Goal: Task Accomplishment & Management: Use online tool/utility

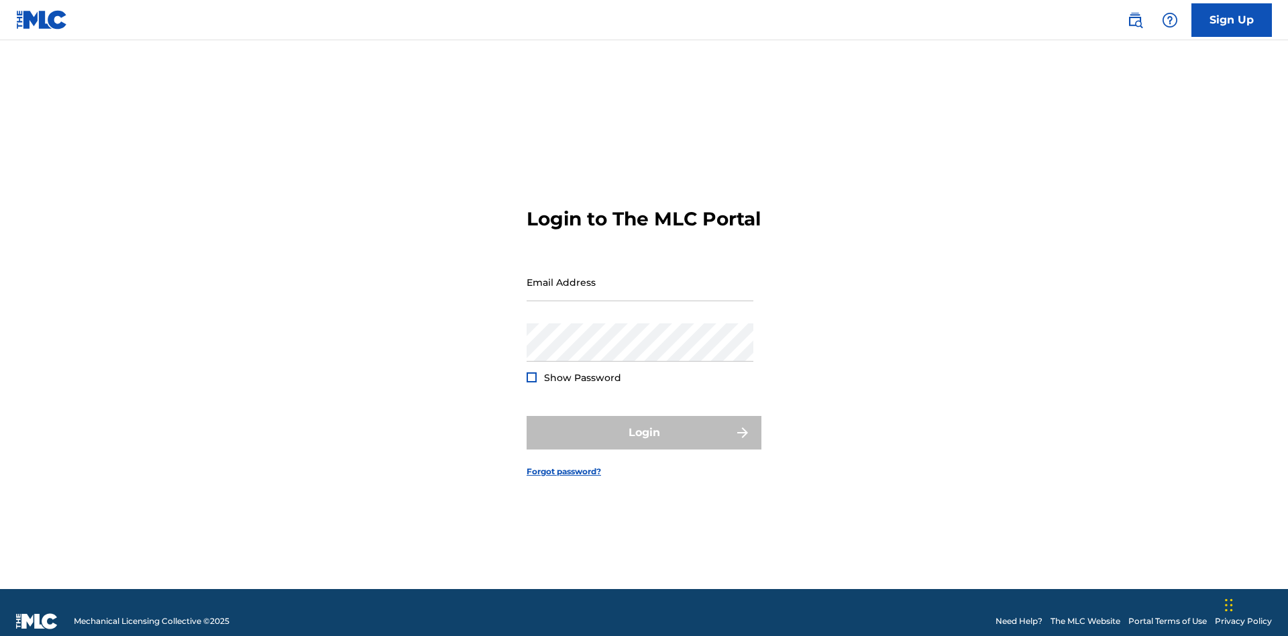
scroll to position [17, 0]
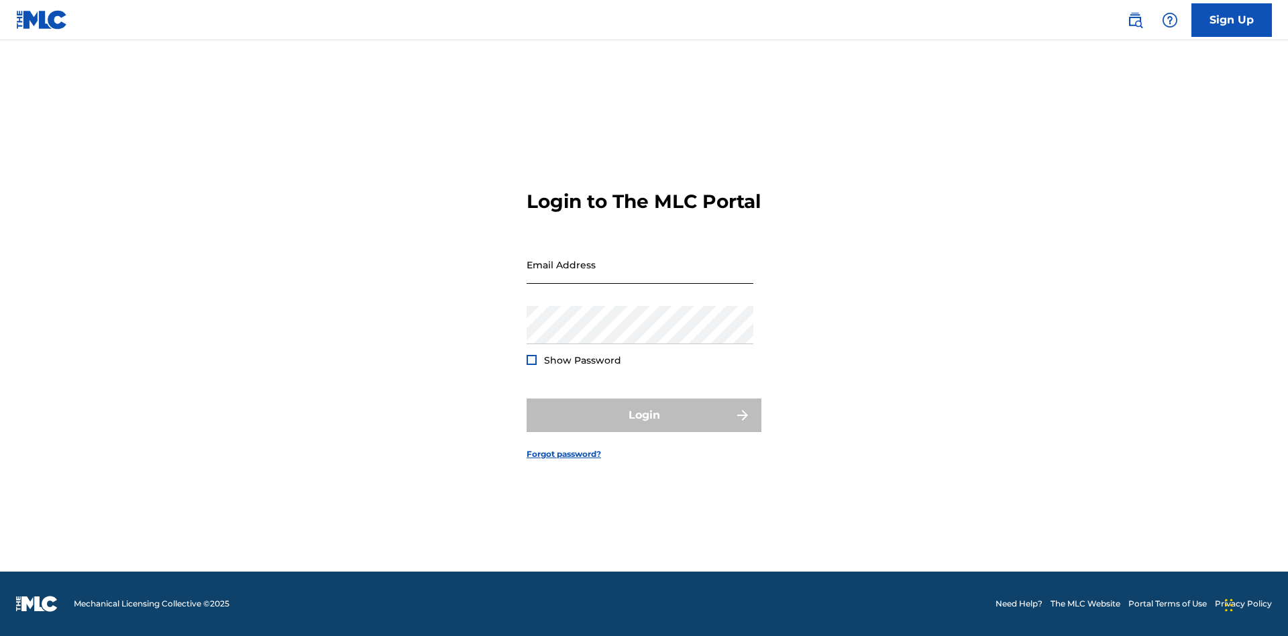
click at [640, 276] on input "Email Address" at bounding box center [640, 265] width 227 height 38
type input "[EMAIL_ADDRESS][DOMAIN_NAME]"
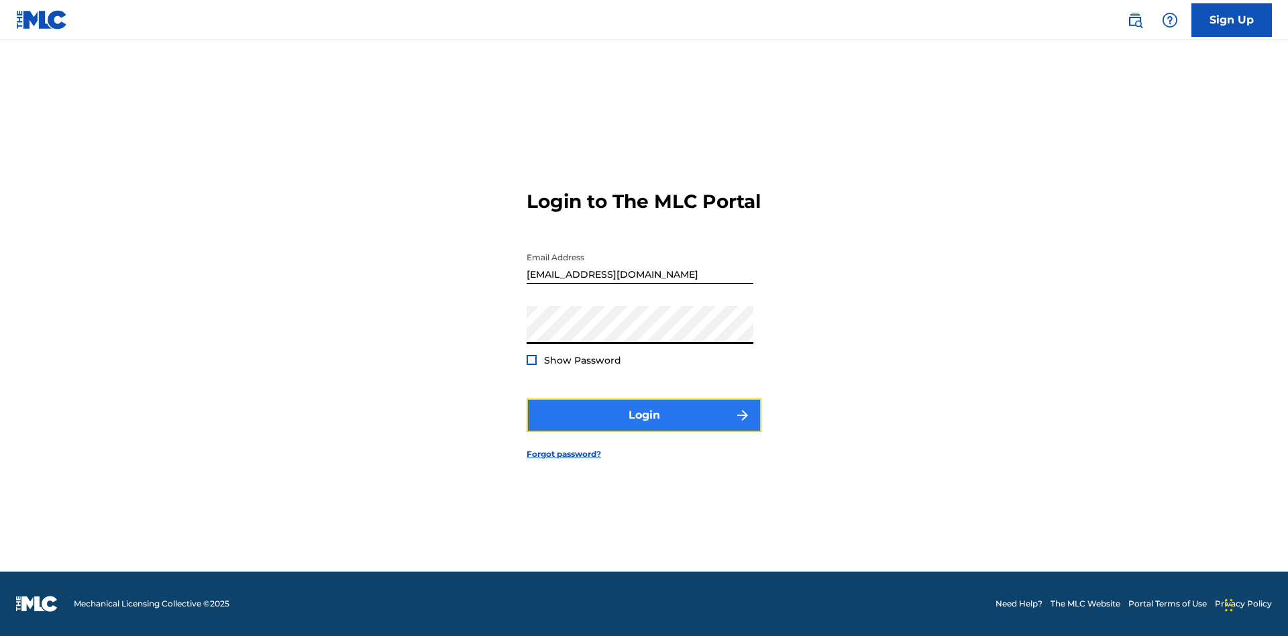
click at [644, 427] on button "Login" at bounding box center [644, 416] width 235 height 34
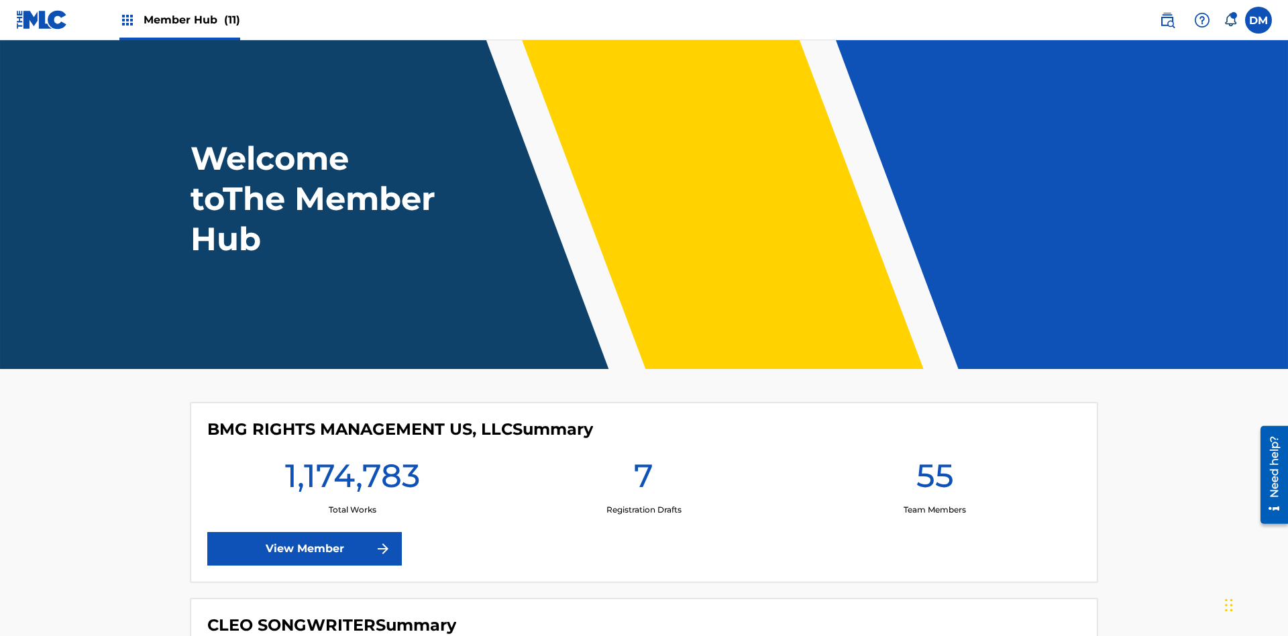
click at [191, 19] on span "Member Hub (11)" at bounding box center [192, 19] width 97 height 15
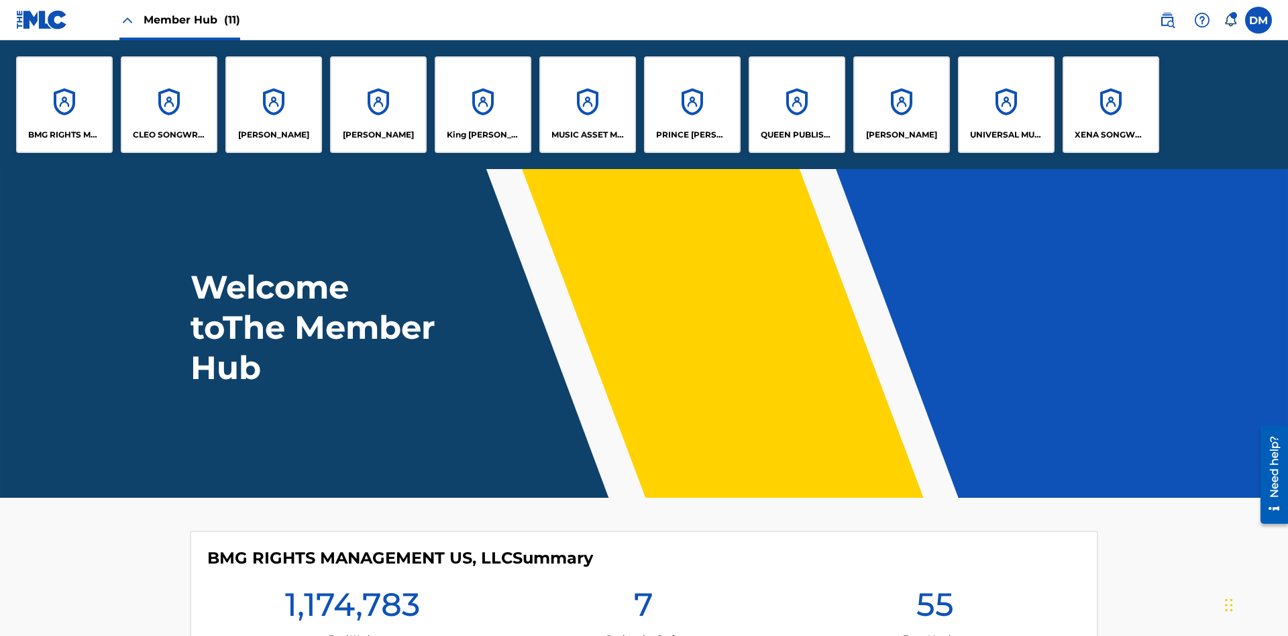
scroll to position [48, 0]
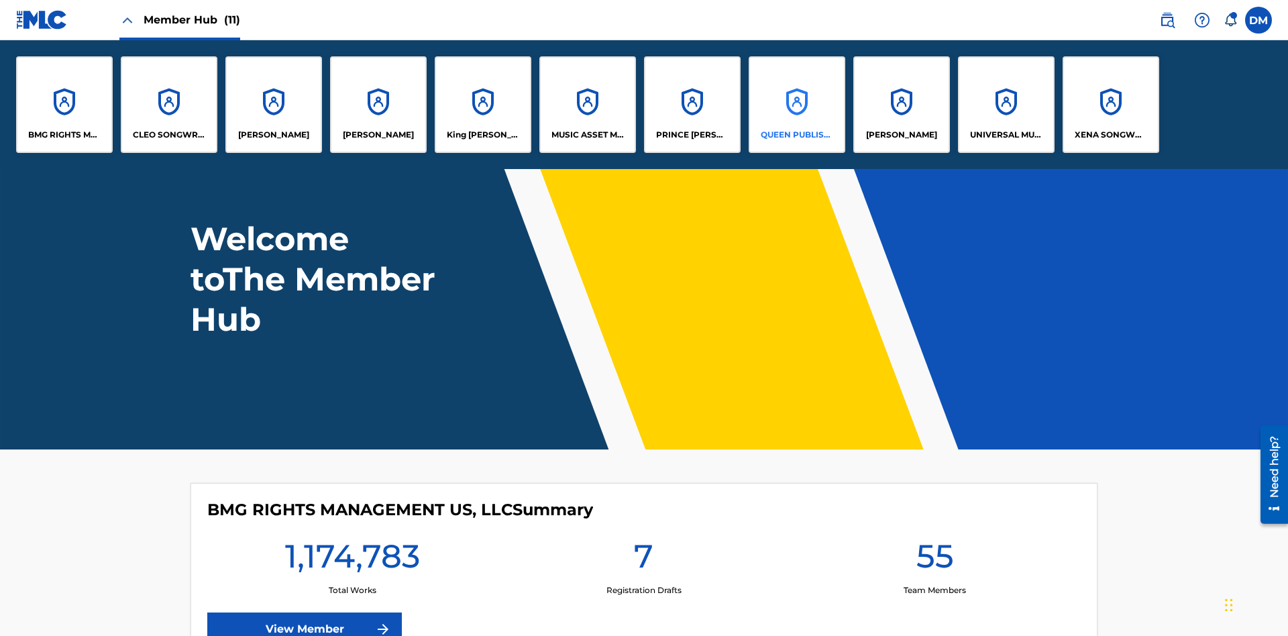
click at [796, 135] on p "QUEEN PUBLISHA" at bounding box center [797, 135] width 73 height 12
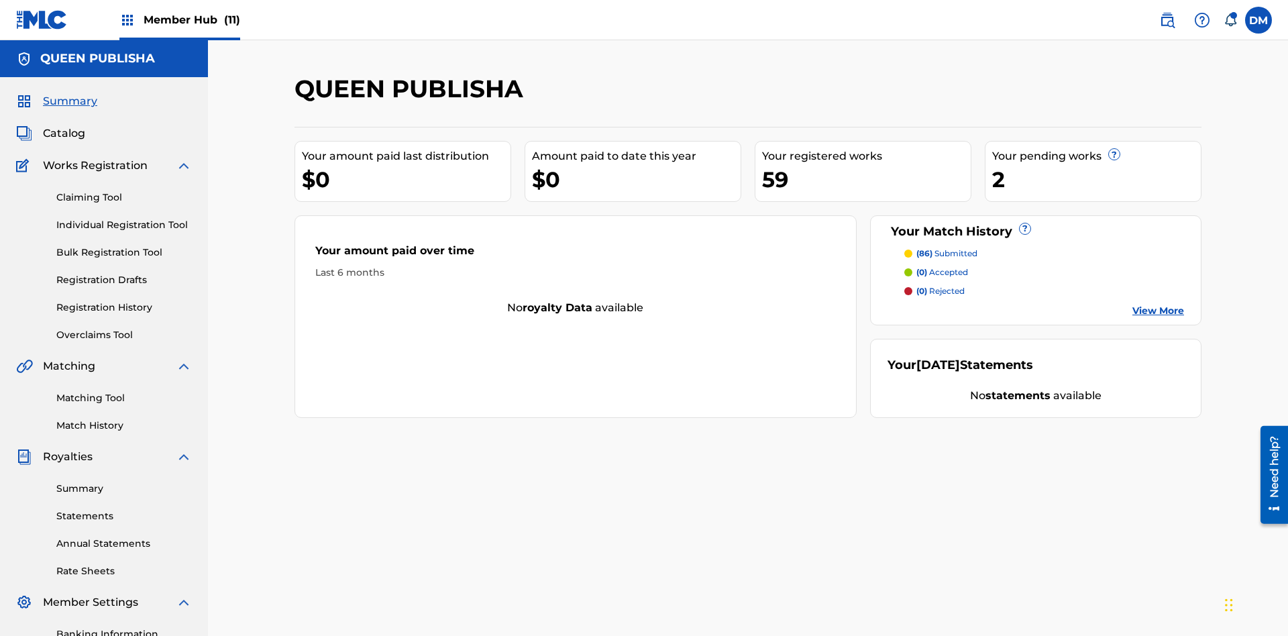
scroll to position [110, 0]
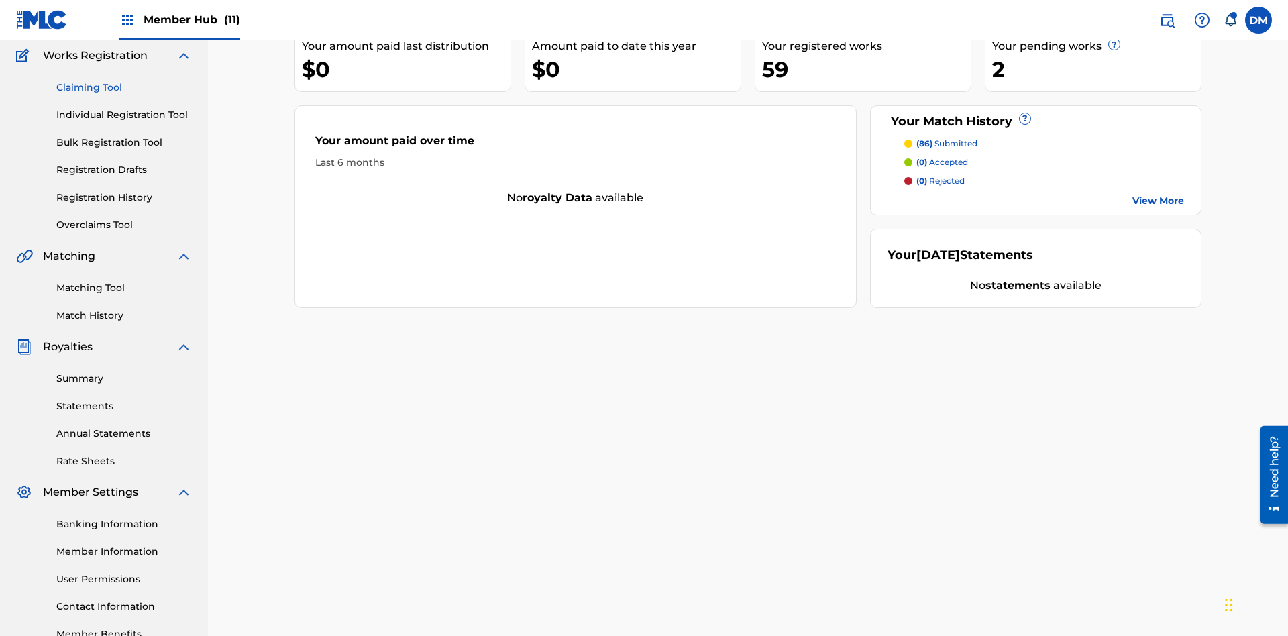
click at [124, 87] on link "Claiming Tool" at bounding box center [124, 88] width 136 height 14
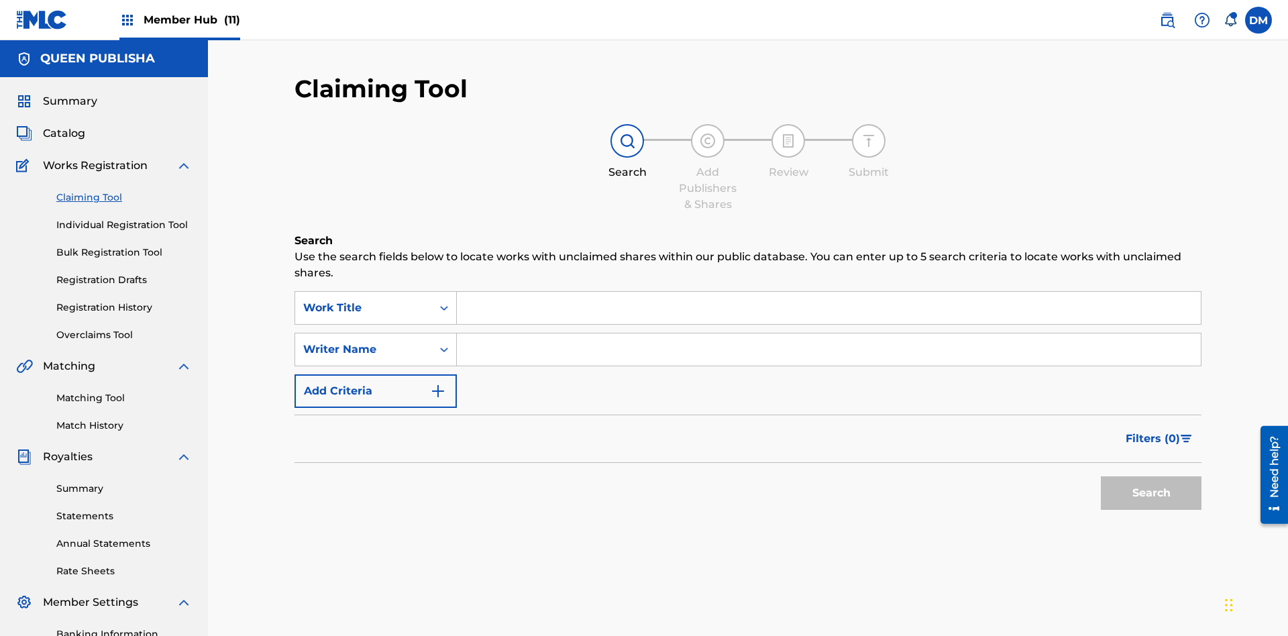
scroll to position [196, 0]
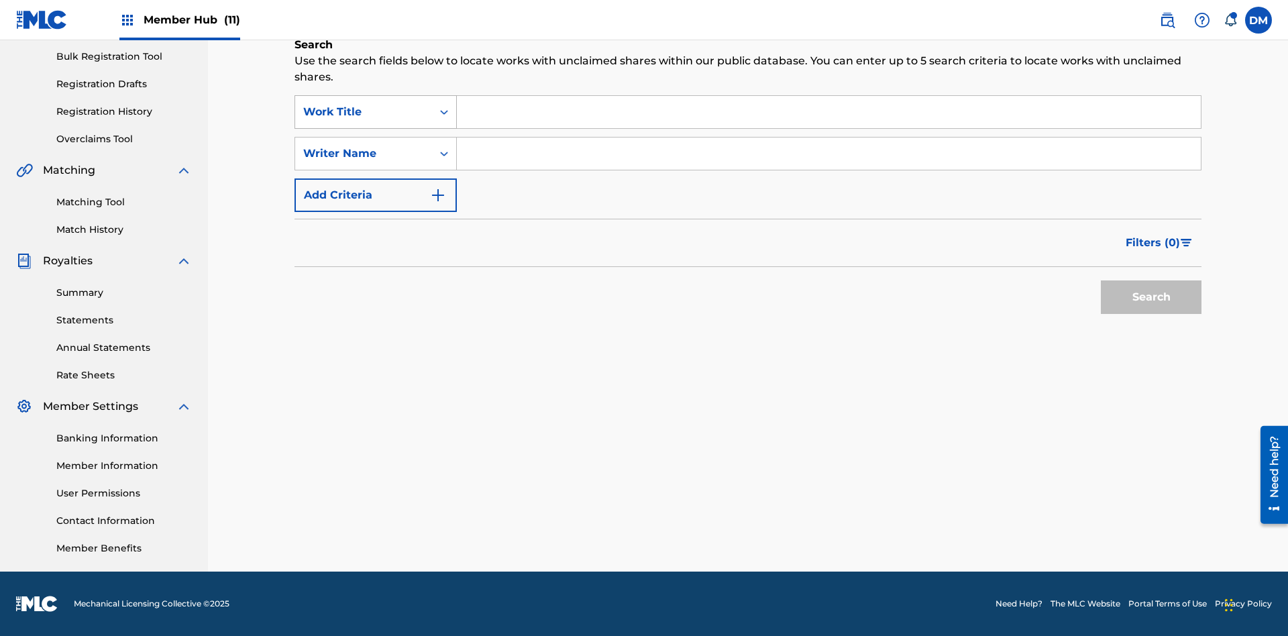
click at [364, 112] on div "Work Title" at bounding box center [363, 112] width 121 height 16
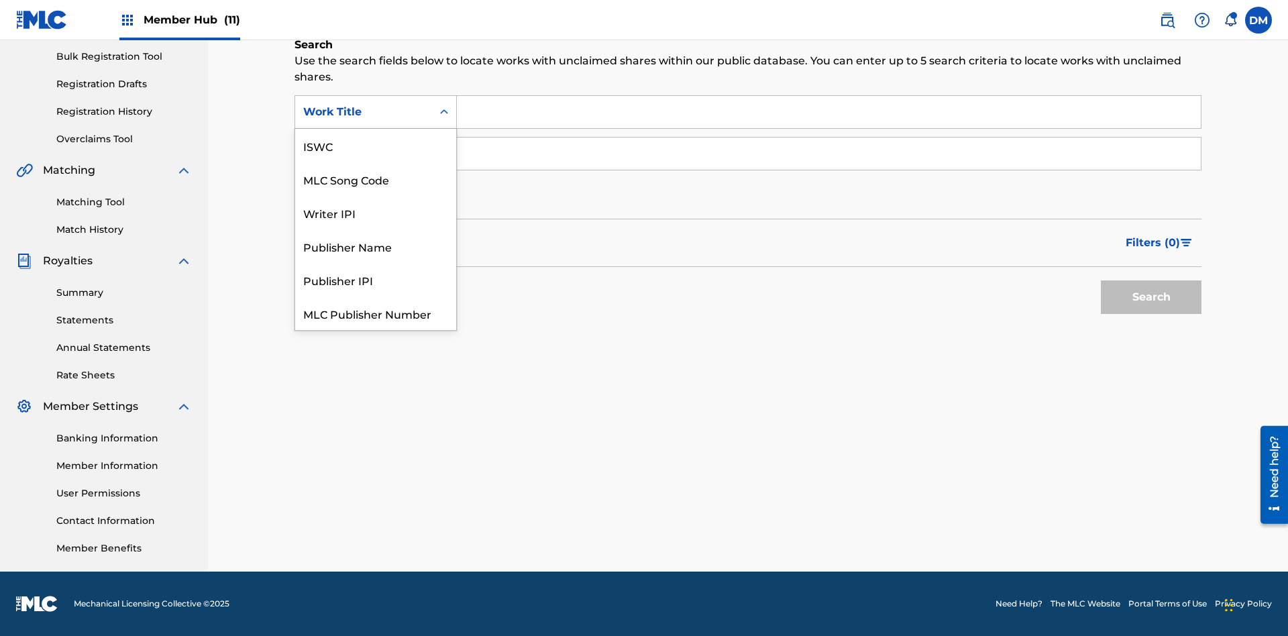
scroll to position [34, 0]
click at [376, 146] on div "MLC Song Code" at bounding box center [375, 146] width 161 height 34
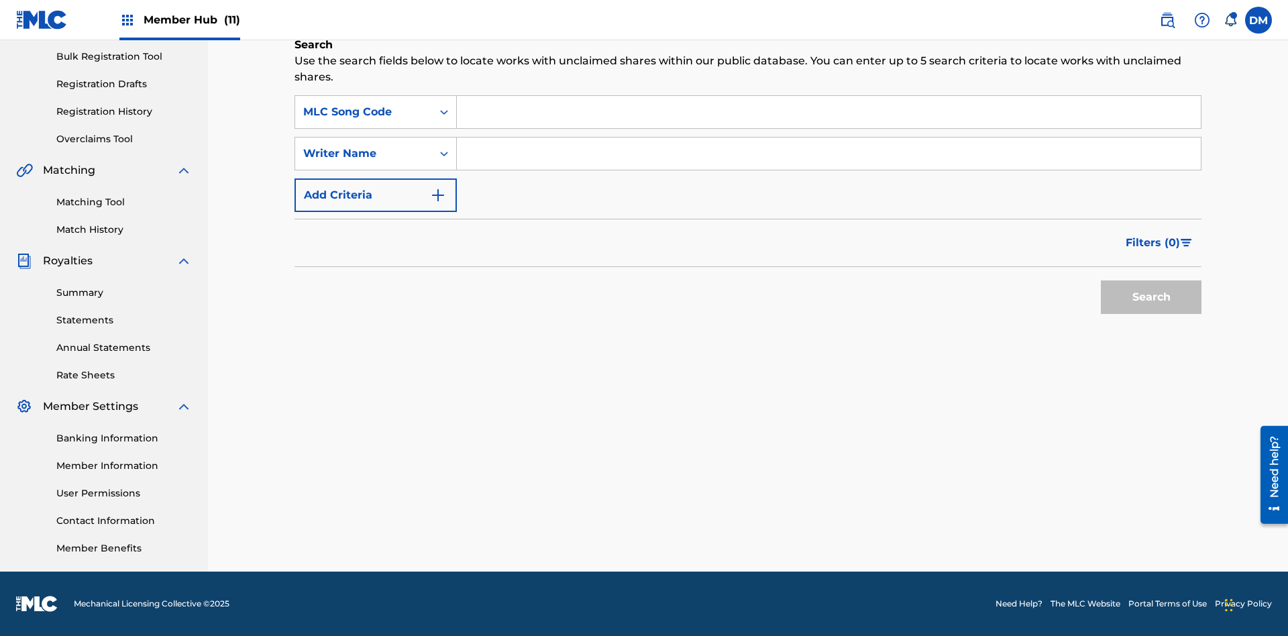
click at [829, 112] on input "Search Form" at bounding box center [829, 112] width 744 height 32
type input "OC72G2"
click at [1151, 297] on button "Search" at bounding box center [1151, 297] width 101 height 34
click at [1153, 243] on span "Filters ( 0 )" at bounding box center [1153, 243] width 54 height 16
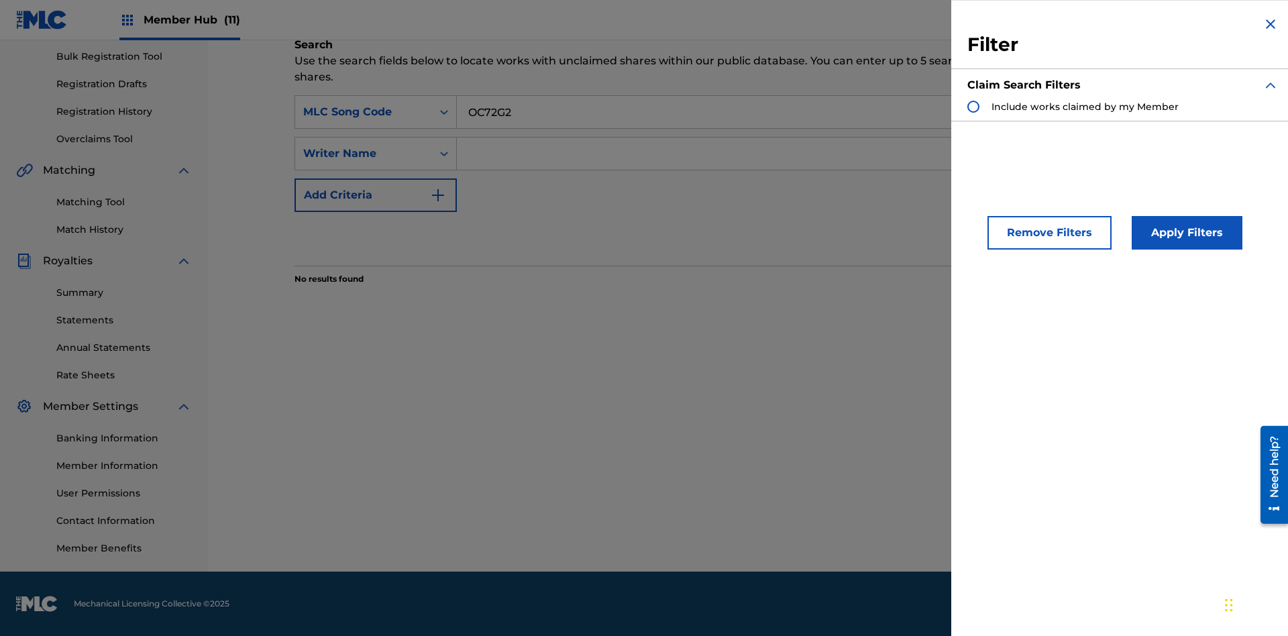
click at [974, 107] on div "Search Form" at bounding box center [974, 107] width 12 height 12
click at [1185, 233] on button "Apply Filters" at bounding box center [1187, 233] width 111 height 34
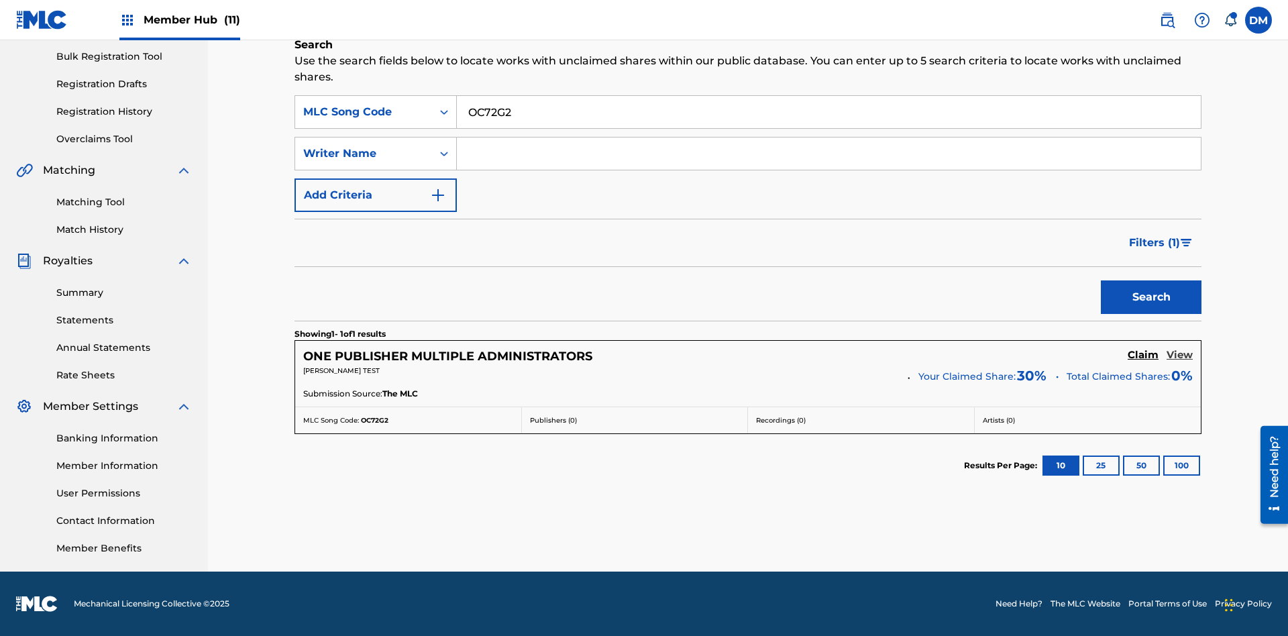
click at [1180, 355] on h5 "View" at bounding box center [1180, 355] width 26 height 13
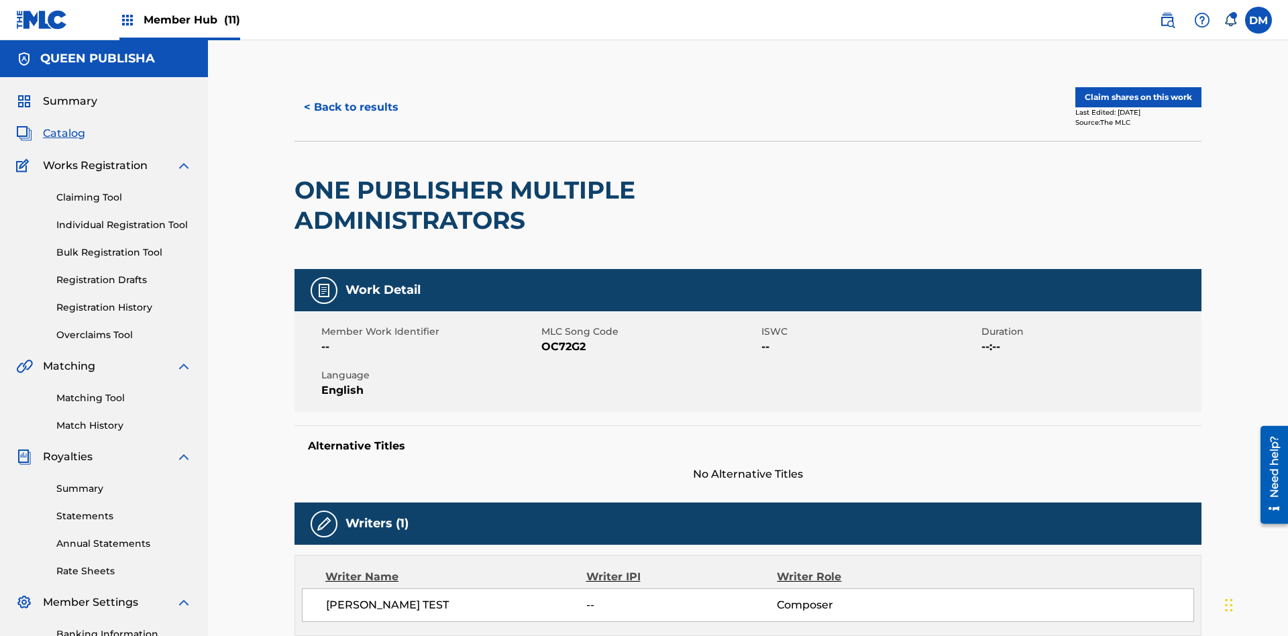
scroll to position [7, 0]
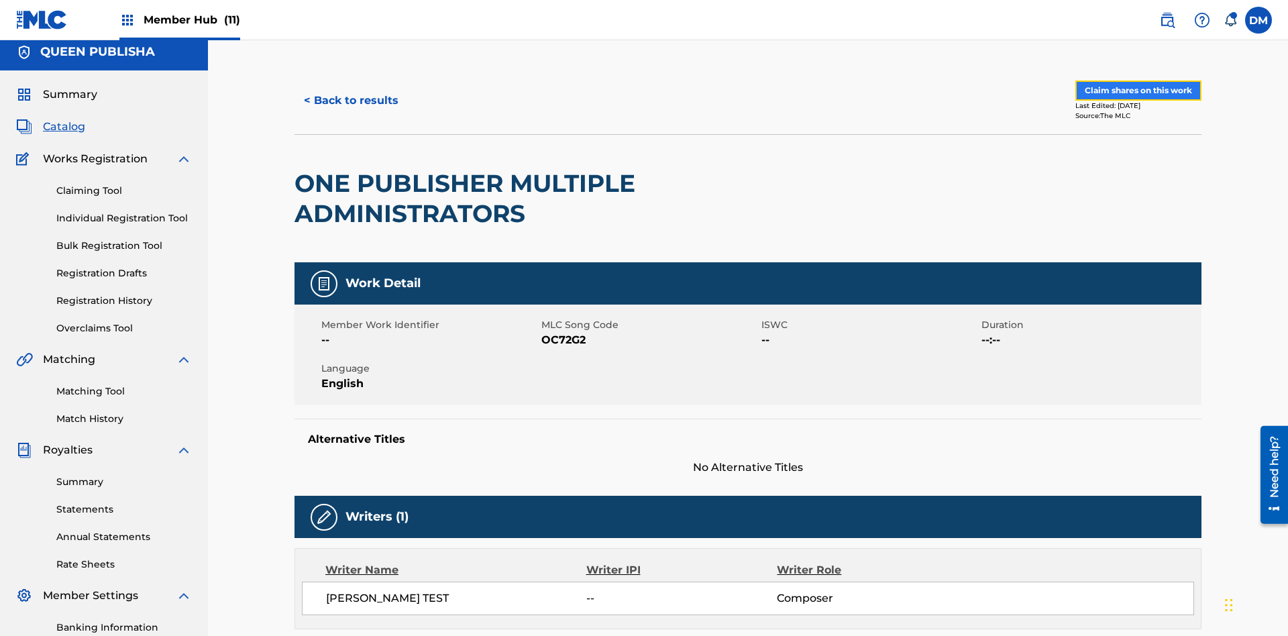
click at [1137, 91] on button "Claim shares on this work" at bounding box center [1139, 91] width 126 height 20
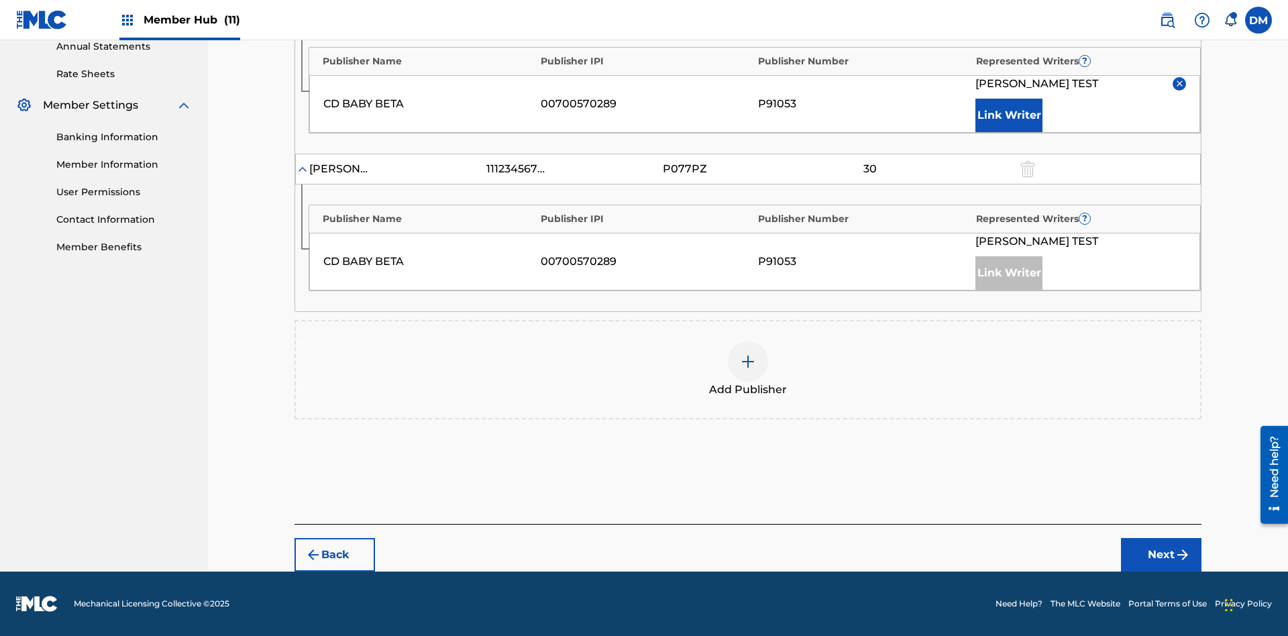
scroll to position [417, 0]
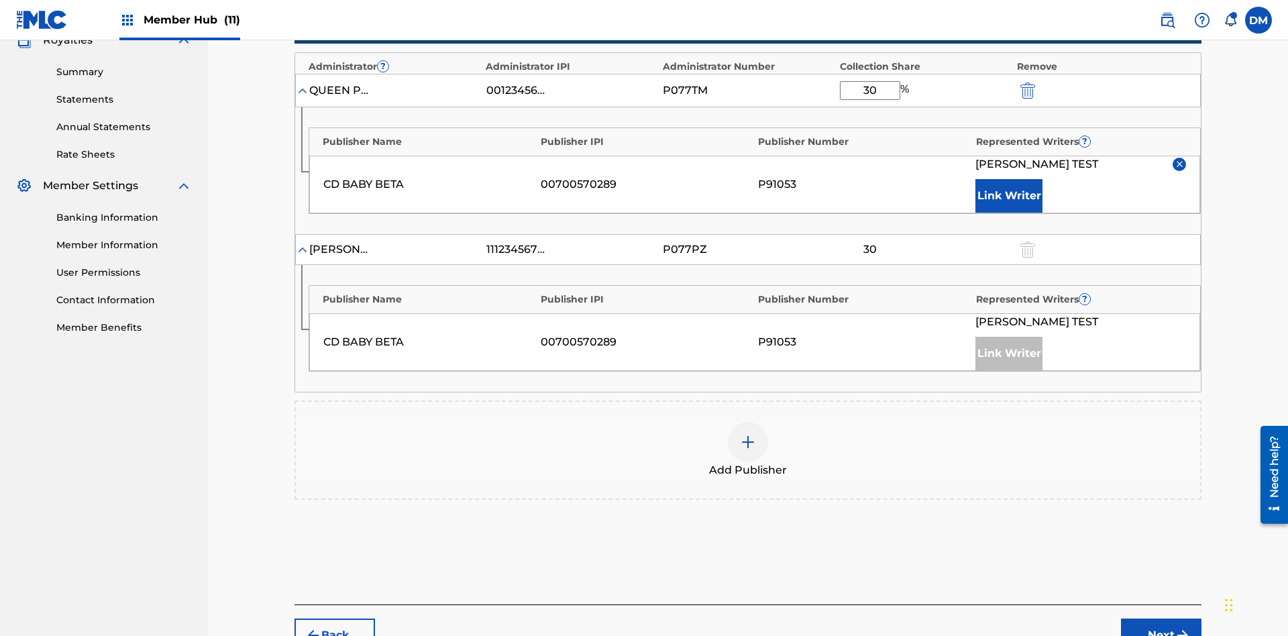
click at [870, 90] on input "30" at bounding box center [870, 90] width 60 height 19
type input "11"
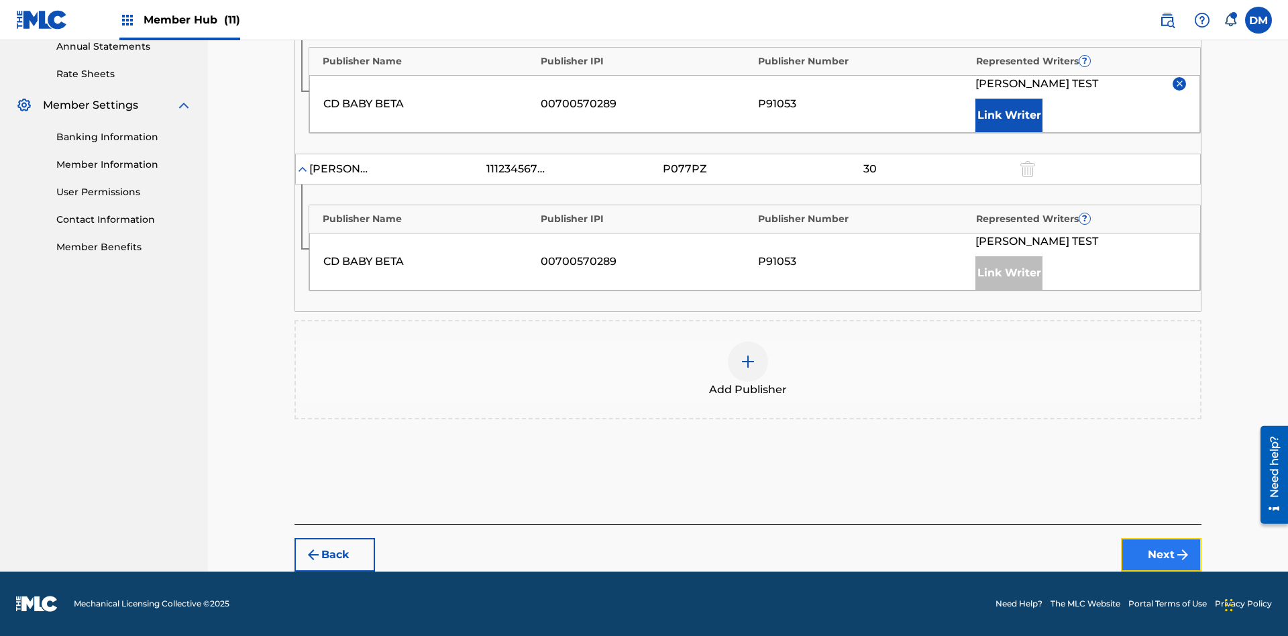
click at [1161, 555] on button "Next" at bounding box center [1161, 555] width 81 height 34
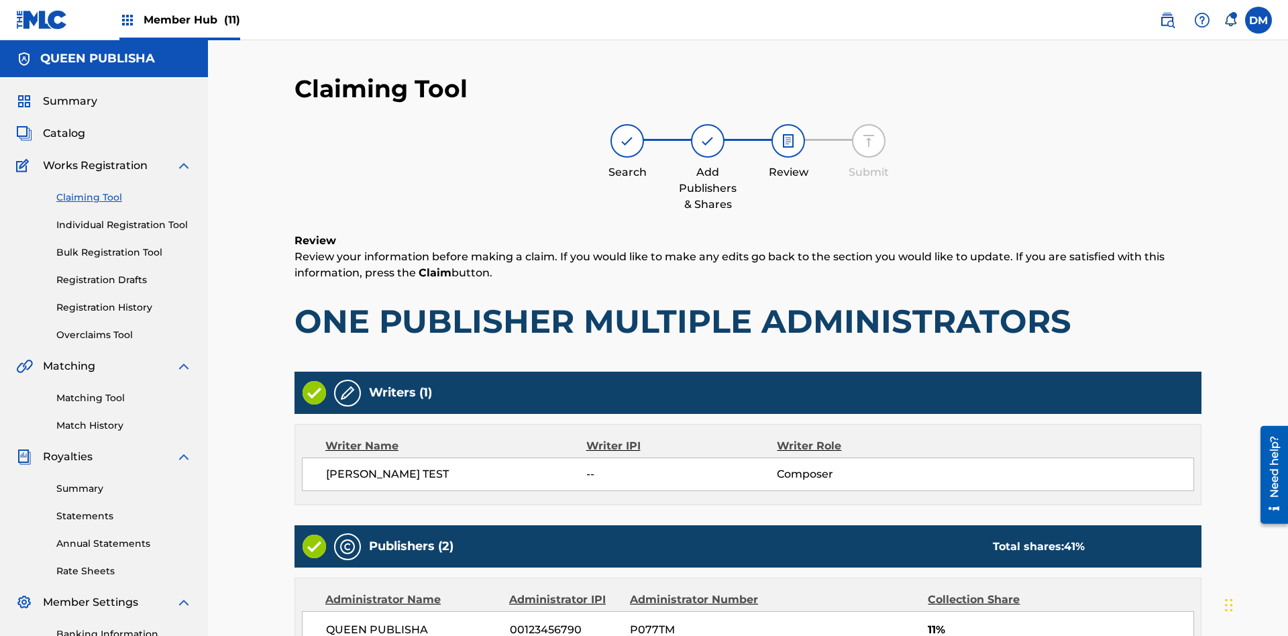
scroll to position [375, 0]
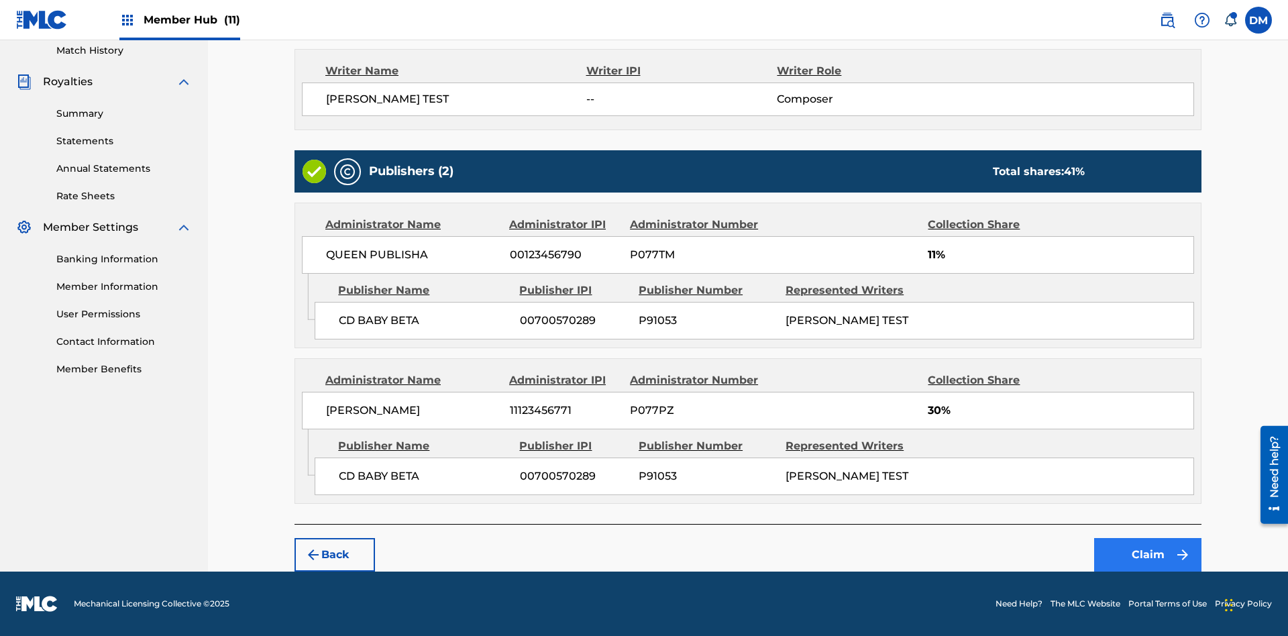
click at [1148, 555] on button "Claim" at bounding box center [1147, 555] width 107 height 34
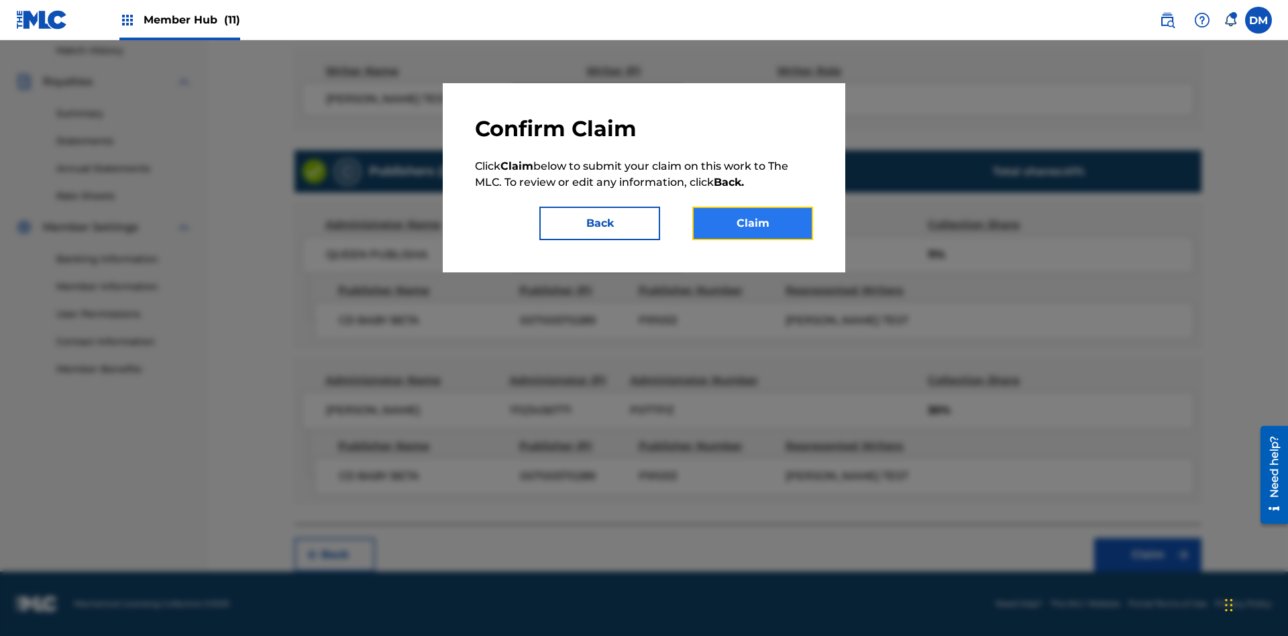
click at [753, 223] on button "Claim" at bounding box center [752, 224] width 121 height 34
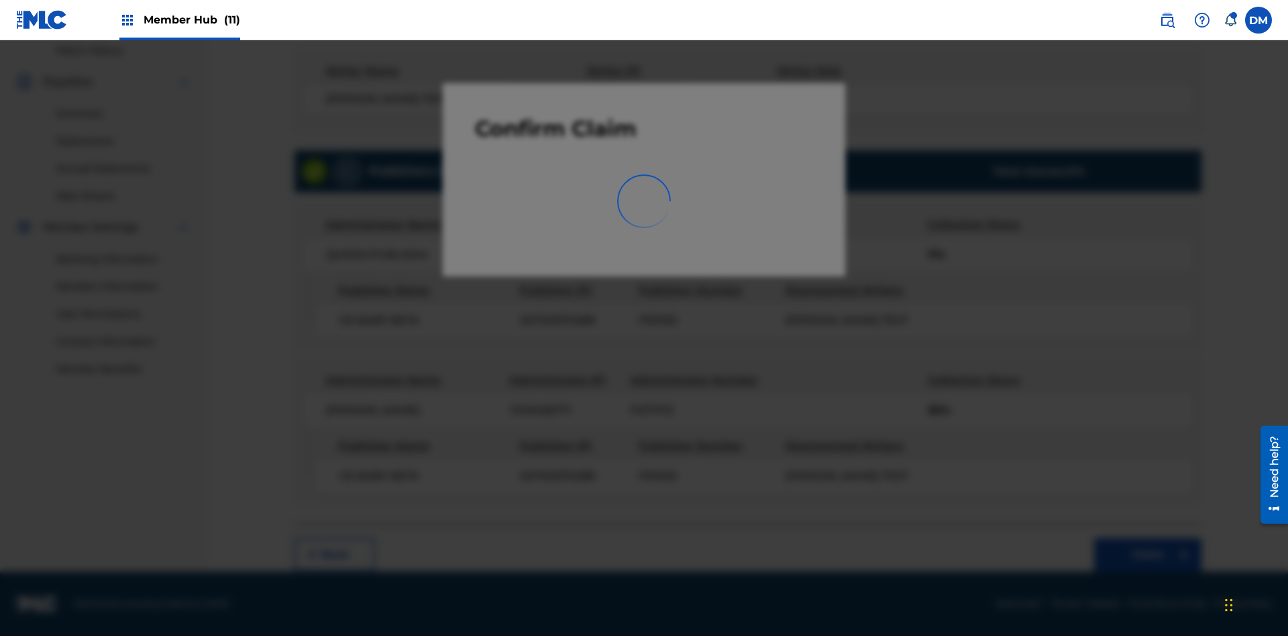
scroll to position [196, 0]
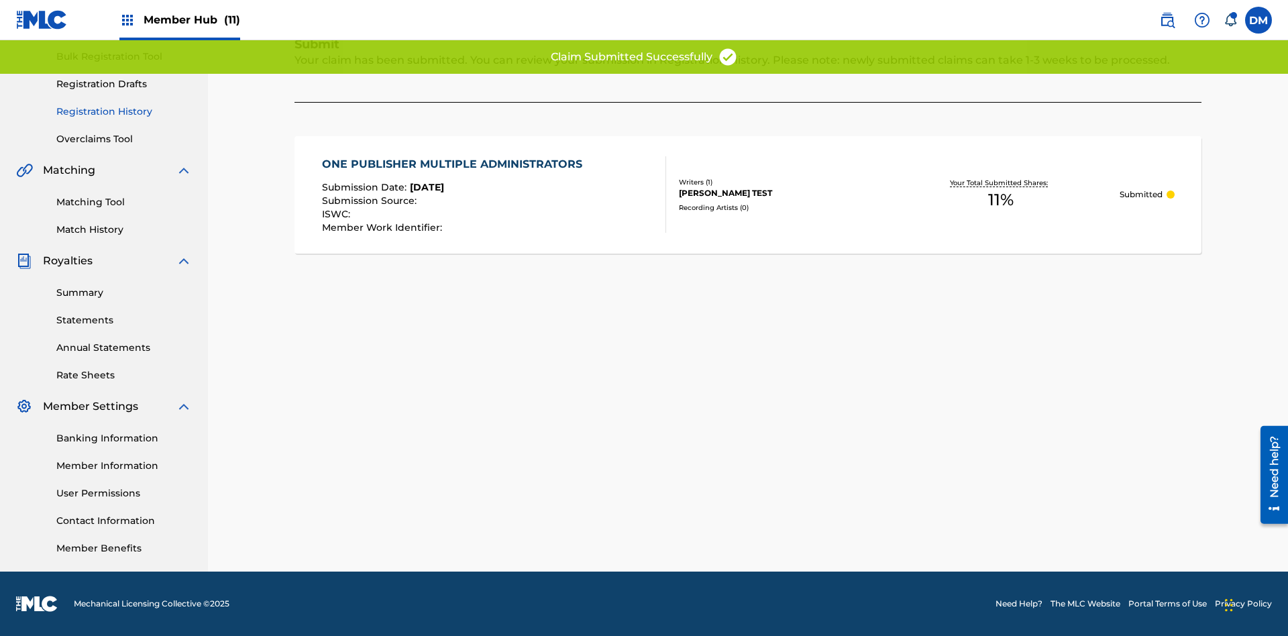
click at [124, 111] on link "Registration History" at bounding box center [124, 112] width 136 height 14
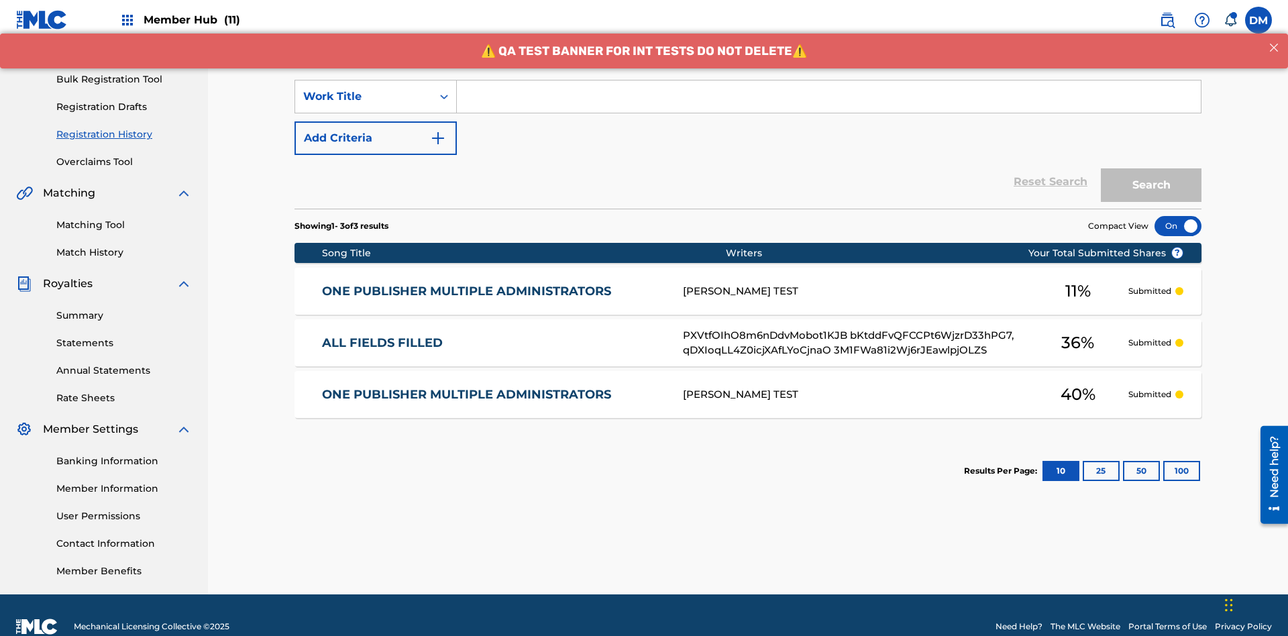
click at [829, 97] on input "Search Form" at bounding box center [829, 97] width 744 height 32
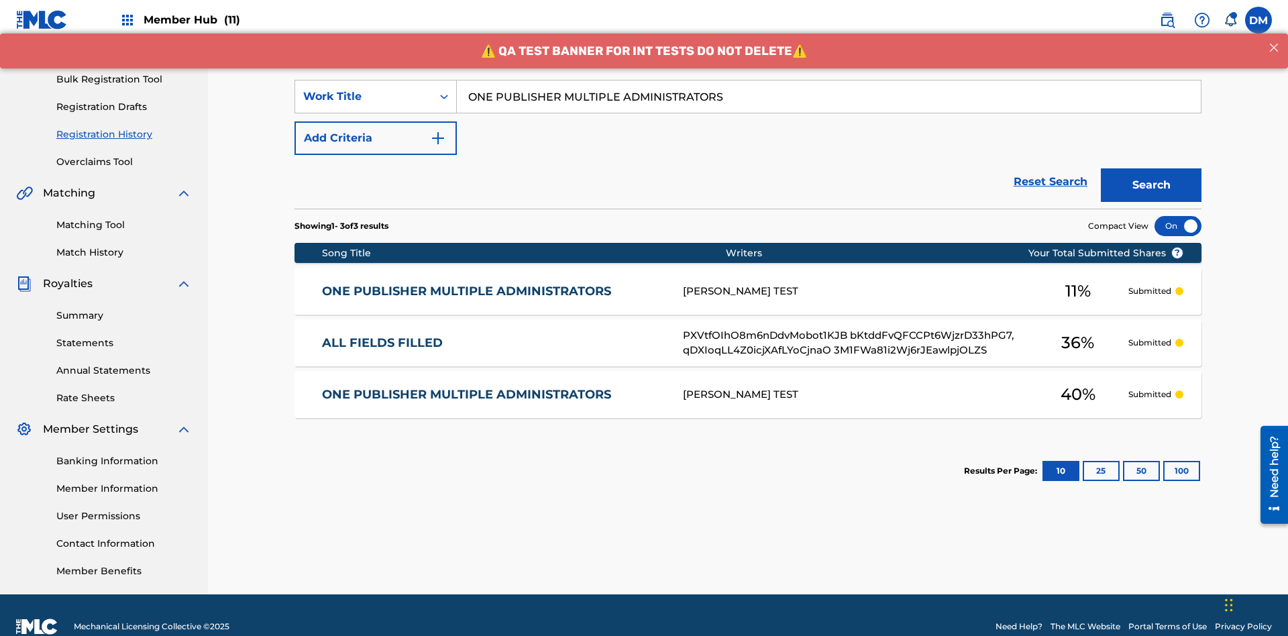
scroll to position [196, 0]
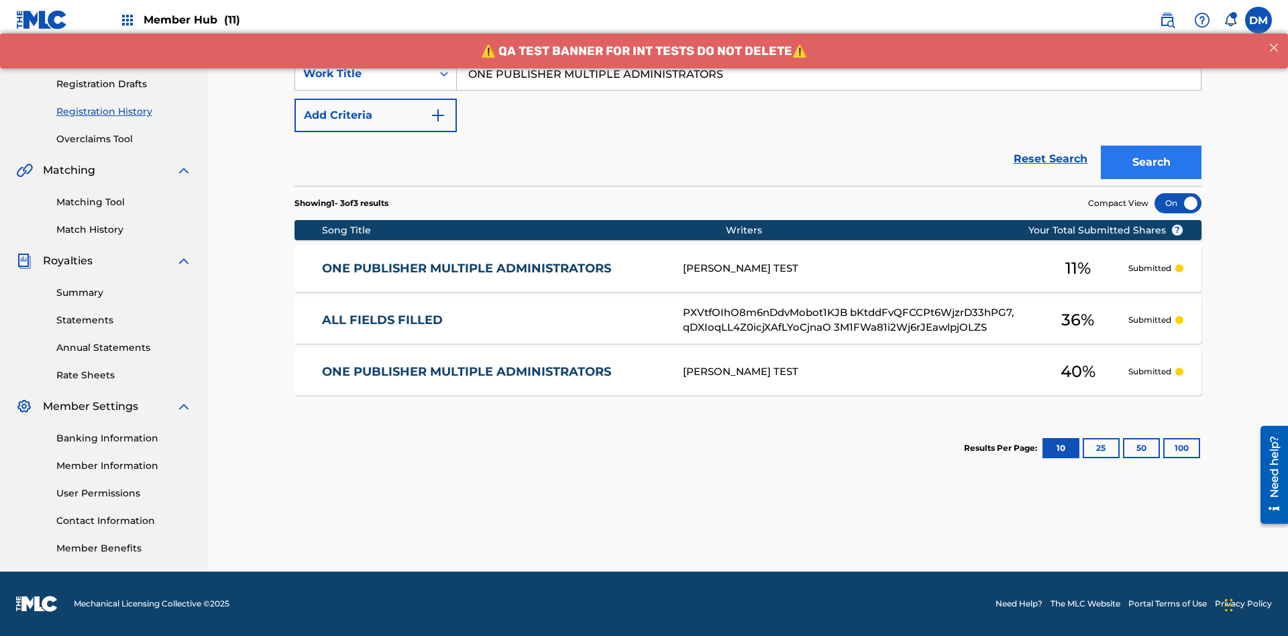
type input "ONE PUBLISHER MULTIPLE ADMINISTRATORS"
click at [1151, 162] on button "Search" at bounding box center [1151, 163] width 101 height 34
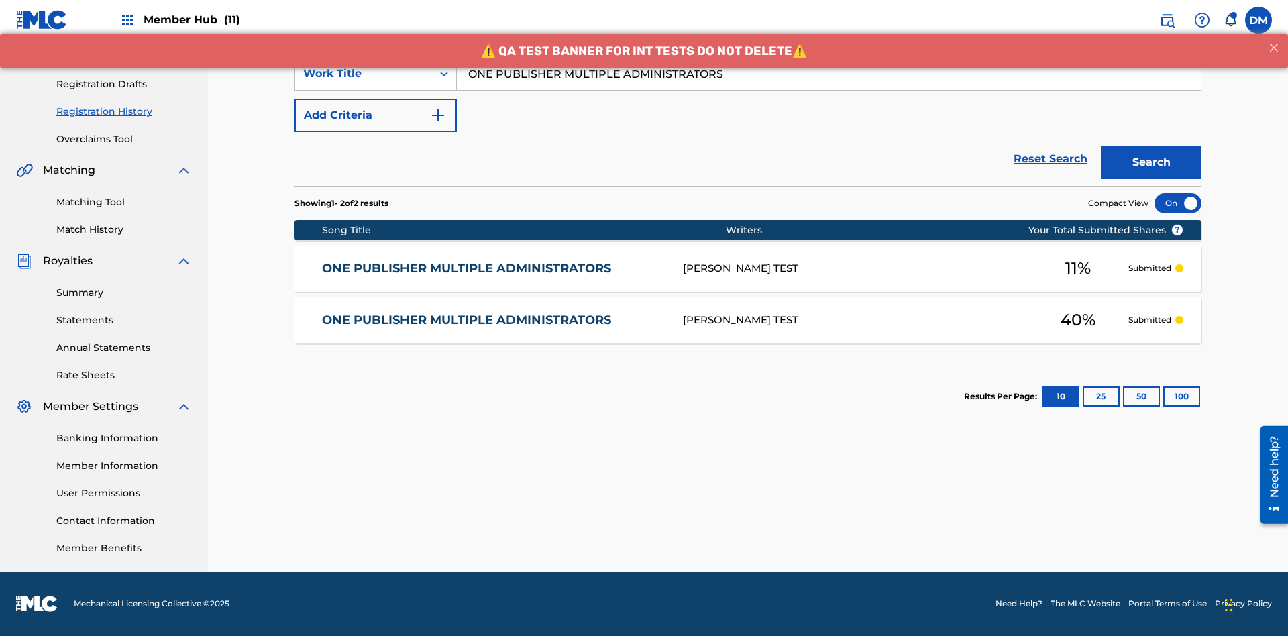
click at [1178, 203] on div at bounding box center [1178, 203] width 47 height 20
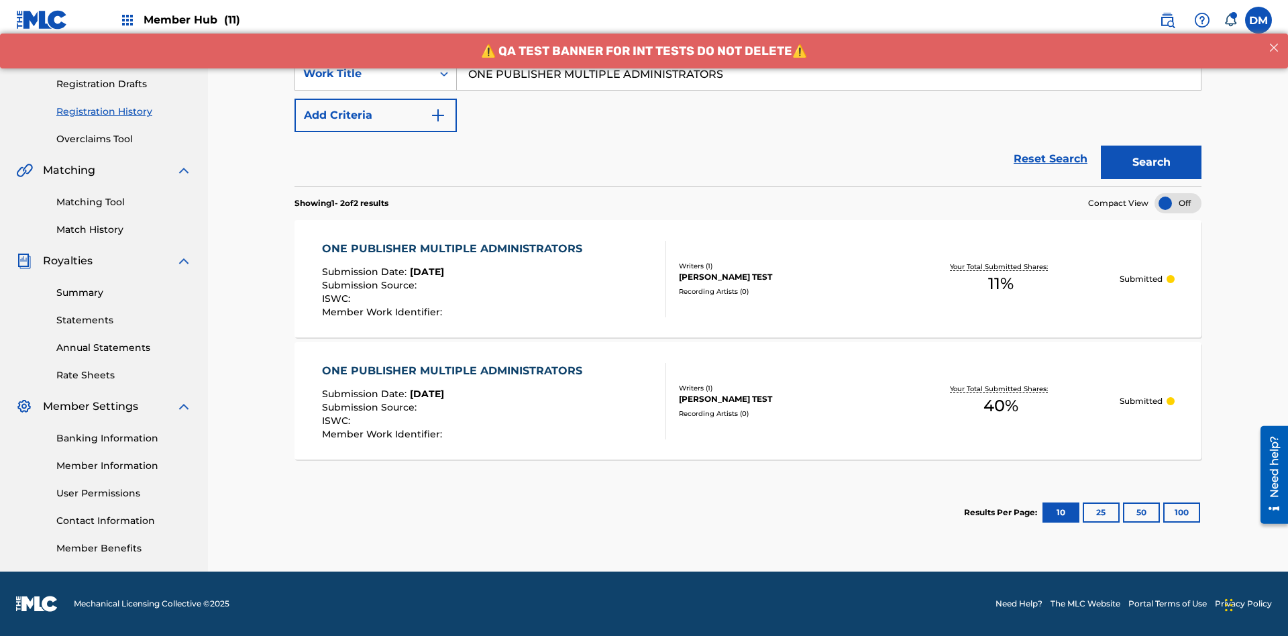
click at [748, 278] on div "GRIZZELL TEST" at bounding box center [780, 277] width 203 height 12
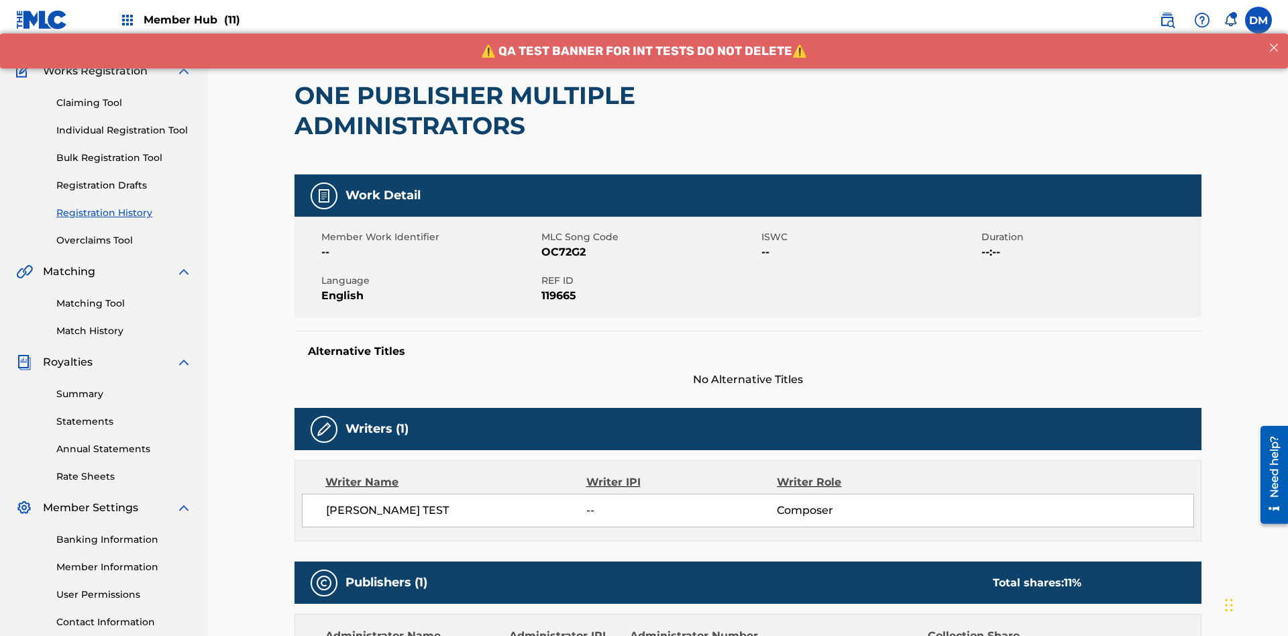
scroll to position [442, 0]
